Goal: Task Accomplishment & Management: Manage account settings

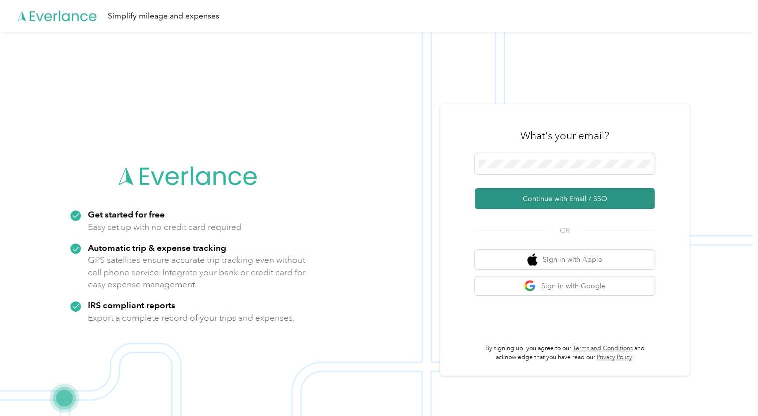
click at [569, 200] on button "Continue with Email / SSO" at bounding box center [565, 198] width 180 height 21
click at [554, 197] on button "Continue with Email / SSO" at bounding box center [565, 198] width 180 height 21
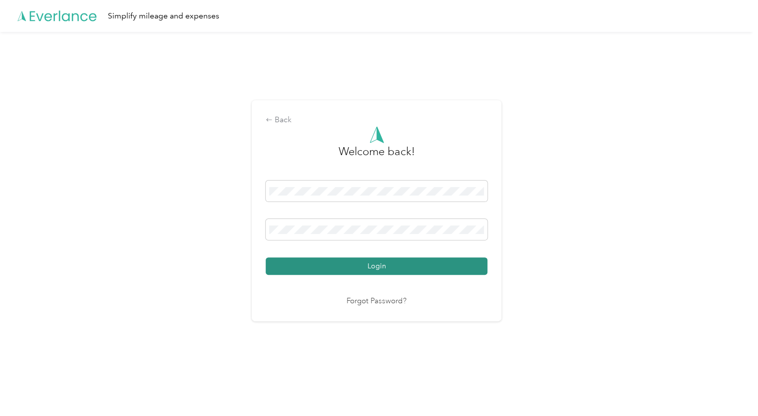
click at [480, 273] on button "Login" at bounding box center [377, 266] width 222 height 17
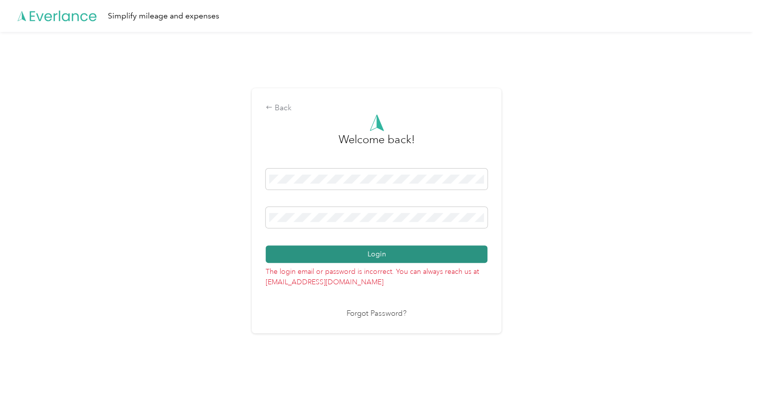
click at [369, 251] on button "Login" at bounding box center [377, 254] width 222 height 17
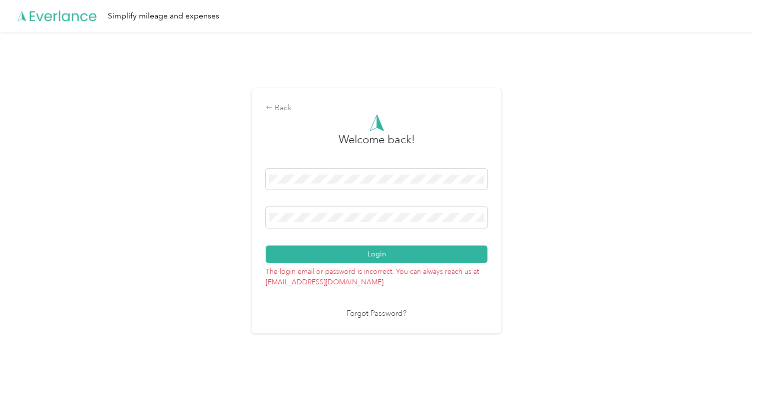
click at [521, 220] on div "Back Welcome back! Login The login email or password is incorrect. You can alwa…" at bounding box center [376, 215] width 753 height 367
click at [377, 312] on link "Forgot Password?" at bounding box center [377, 314] width 60 height 11
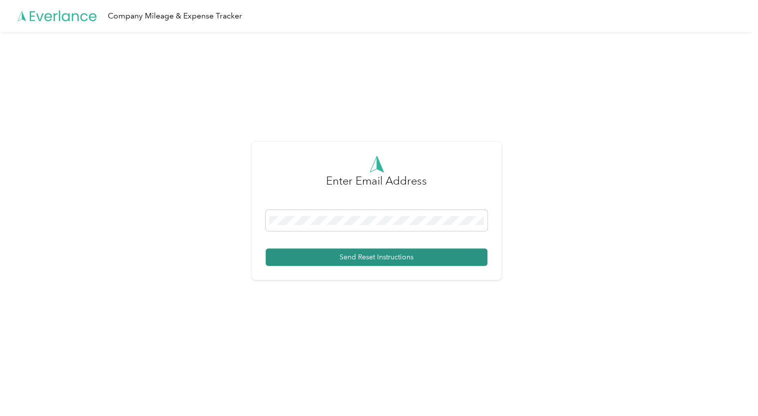
click at [348, 258] on button "Send Reset Instructions" at bounding box center [377, 257] width 222 height 17
